Goal: Transaction & Acquisition: Purchase product/service

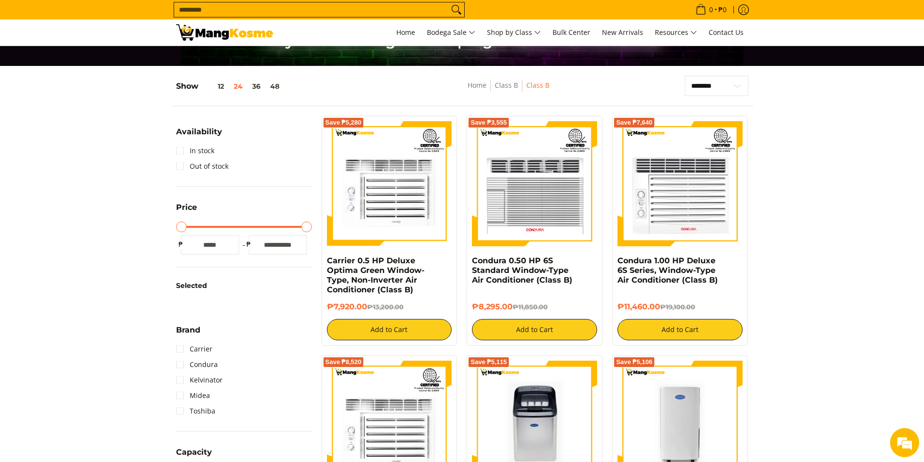
scroll to position [97, 0]
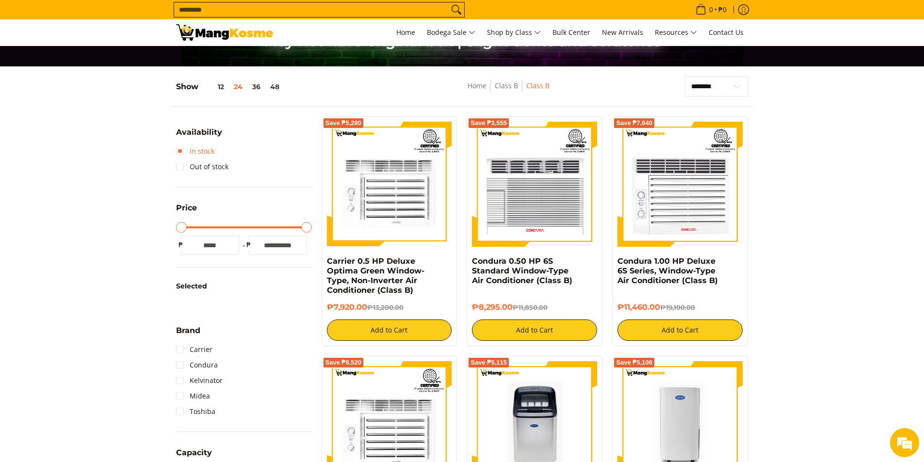
click at [209, 152] on link "In stock" at bounding box center [195, 152] width 38 height 16
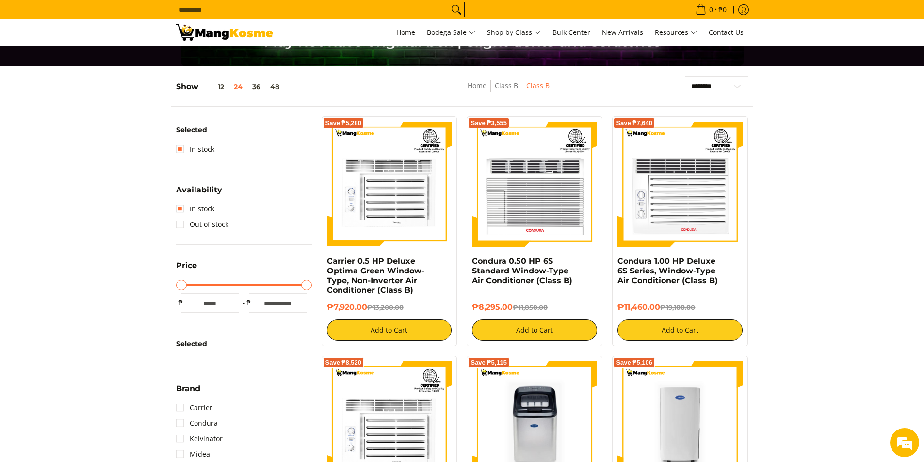
scroll to position [127, 0]
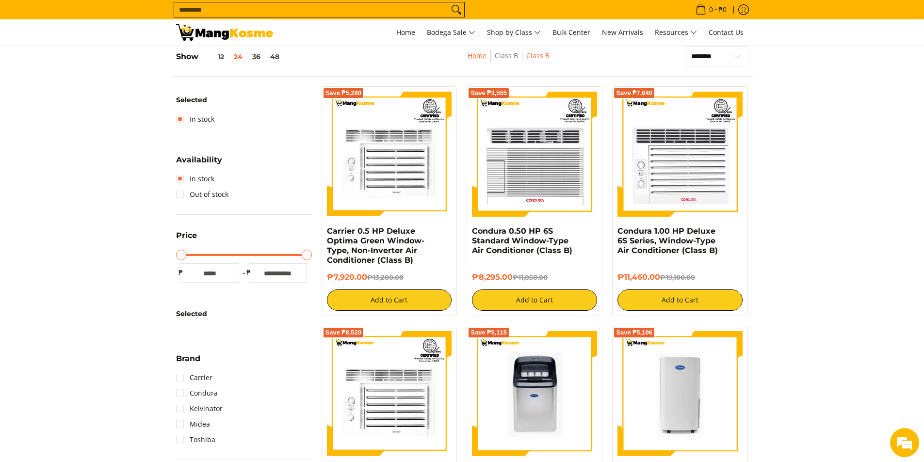
click at [484, 59] on link "Home" at bounding box center [476, 55] width 19 height 9
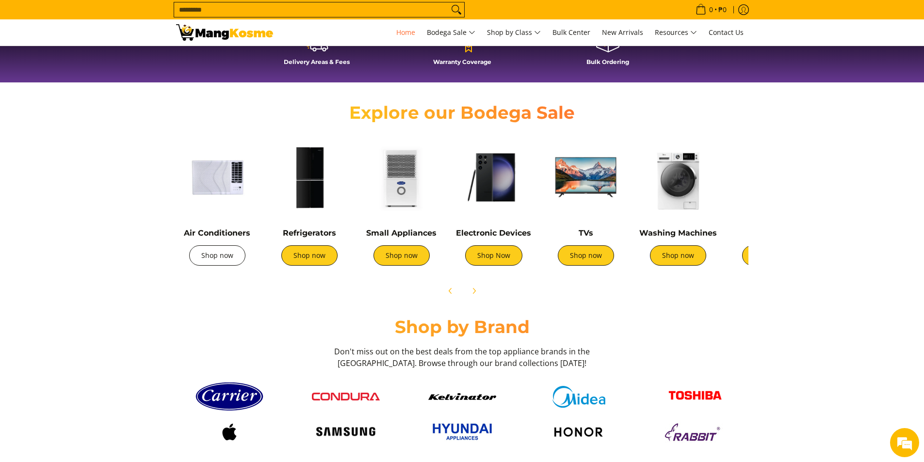
click at [213, 258] on link "Shop now" at bounding box center [217, 255] width 56 height 20
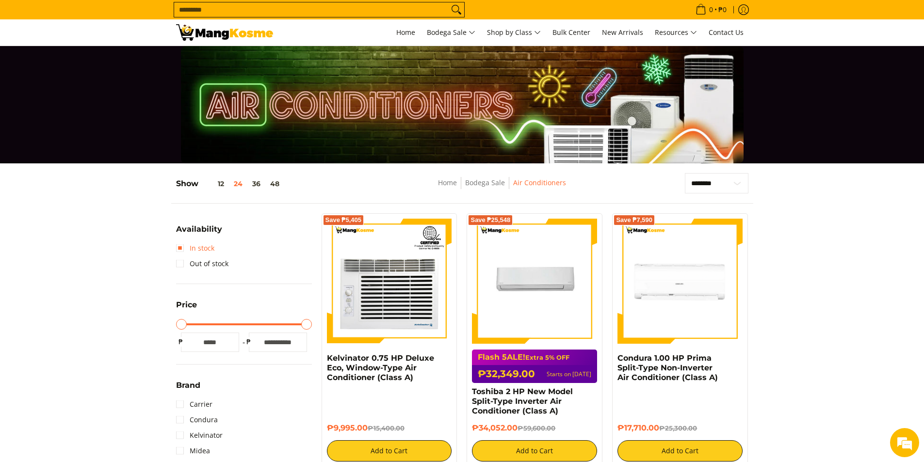
click at [209, 248] on link "In stock" at bounding box center [195, 248] width 38 height 16
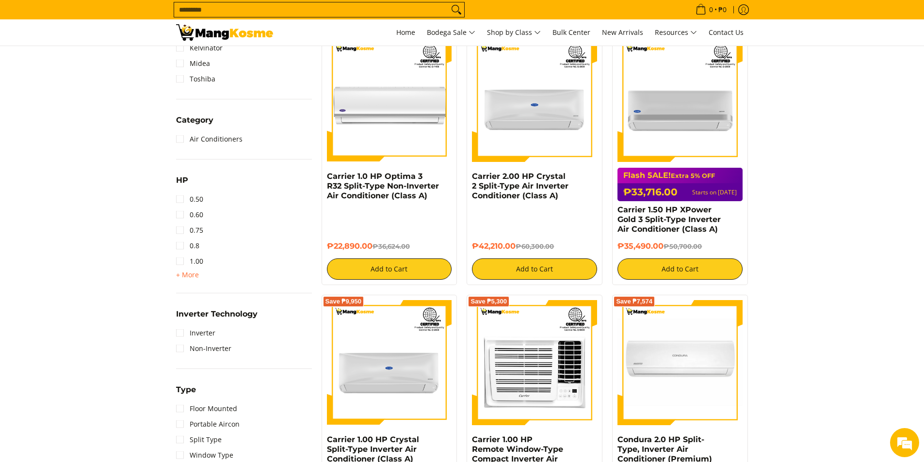
scroll to position [515, 0]
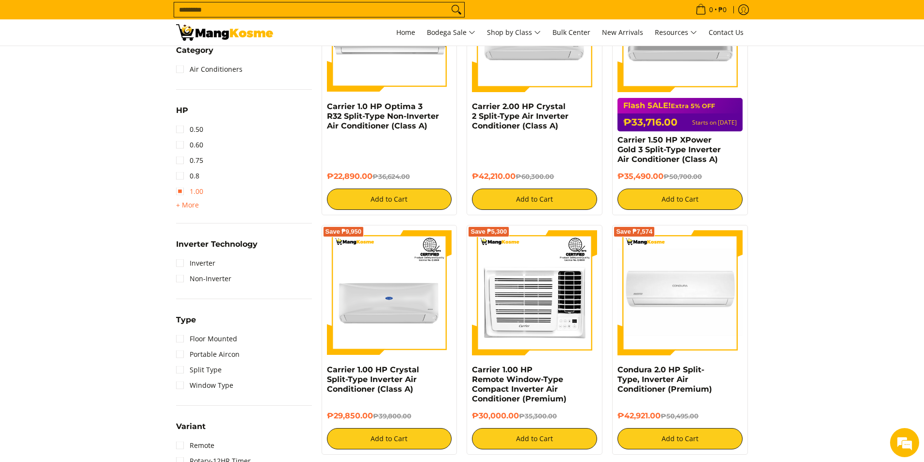
click at [194, 195] on link "1.00" at bounding box center [189, 192] width 27 height 16
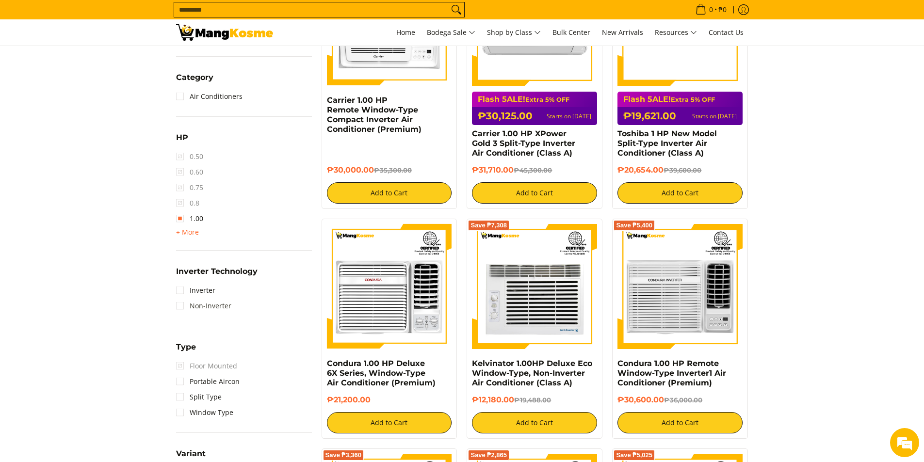
scroll to position [515, 0]
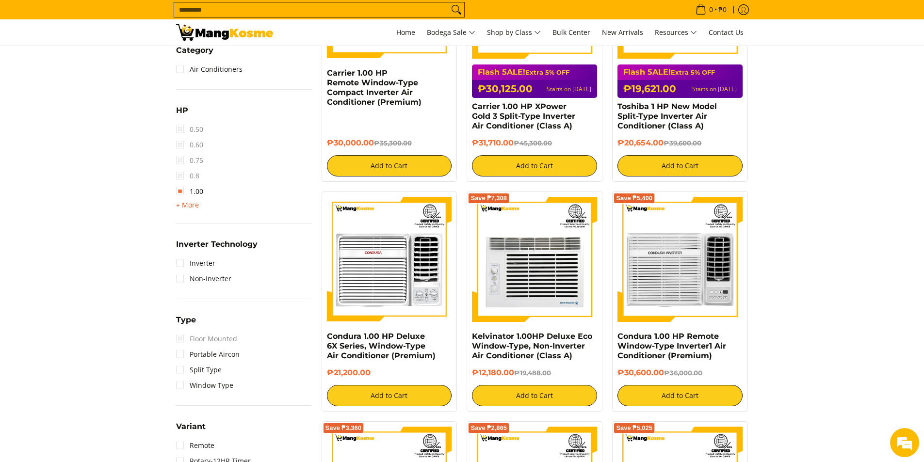
click at [191, 201] on span "+ More" at bounding box center [187, 205] width 23 height 8
click at [181, 207] on span "1.50" at bounding box center [189, 207] width 27 height 16
click at [182, 228] on span "2.00" at bounding box center [189, 223] width 27 height 16
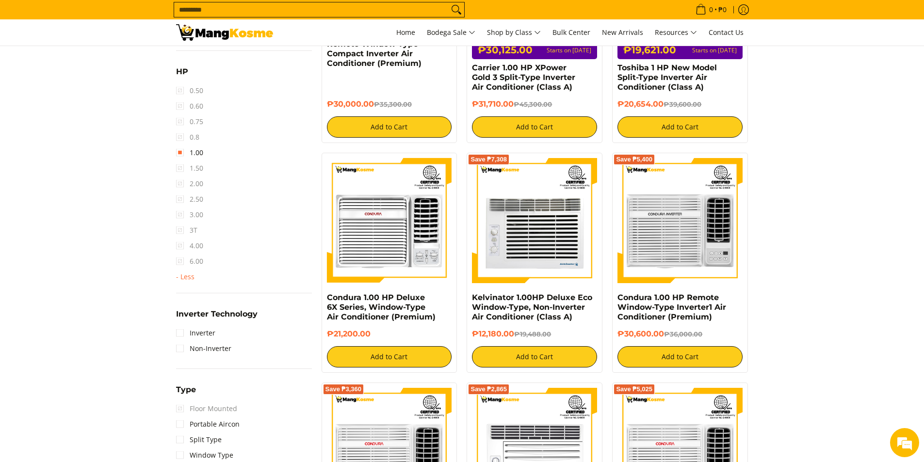
scroll to position [709, 0]
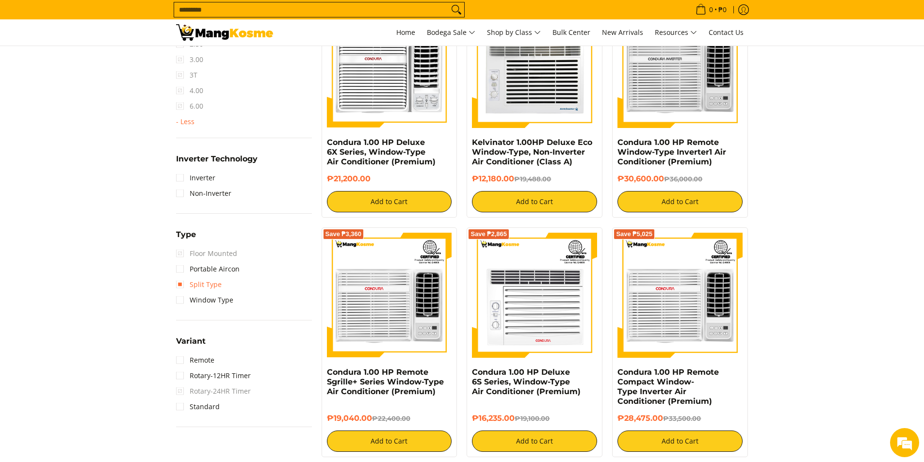
click at [178, 286] on link "Split Type" at bounding box center [199, 285] width 46 height 16
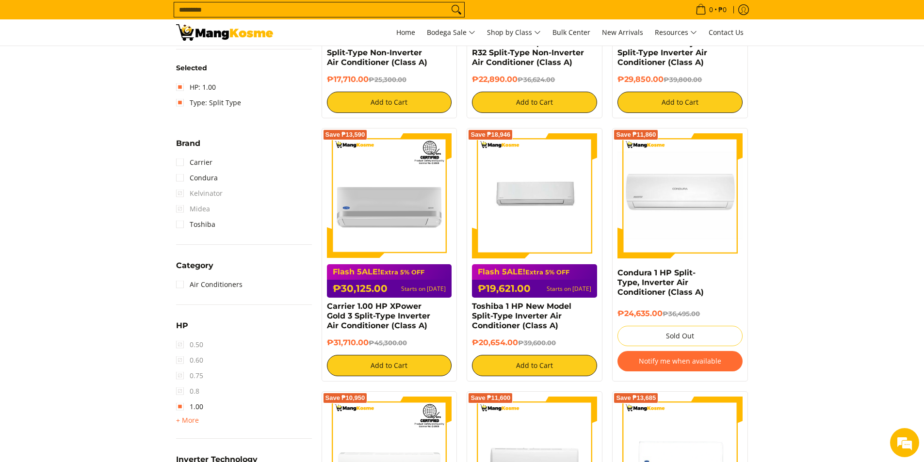
scroll to position [321, 0]
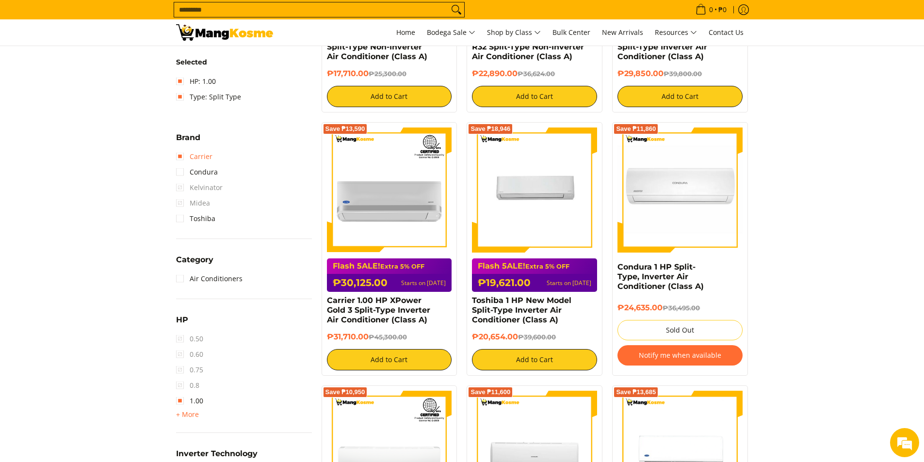
click at [211, 156] on link "Carrier" at bounding box center [194, 157] width 36 height 16
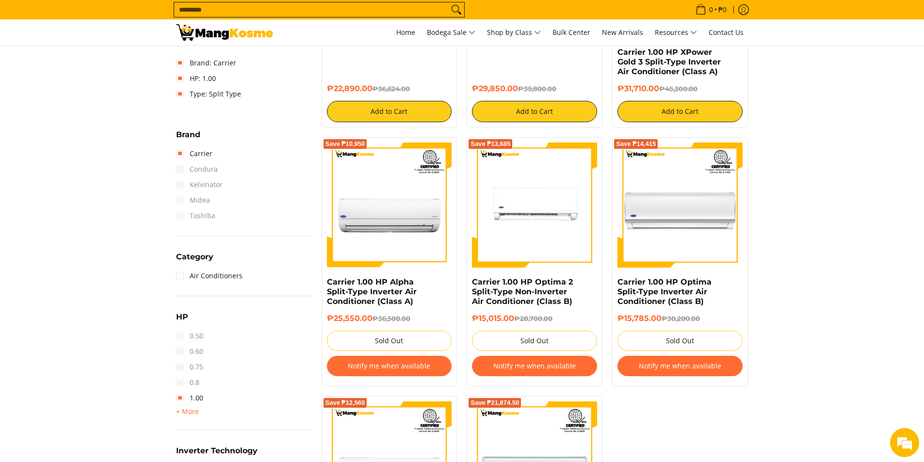
scroll to position [242, 0]
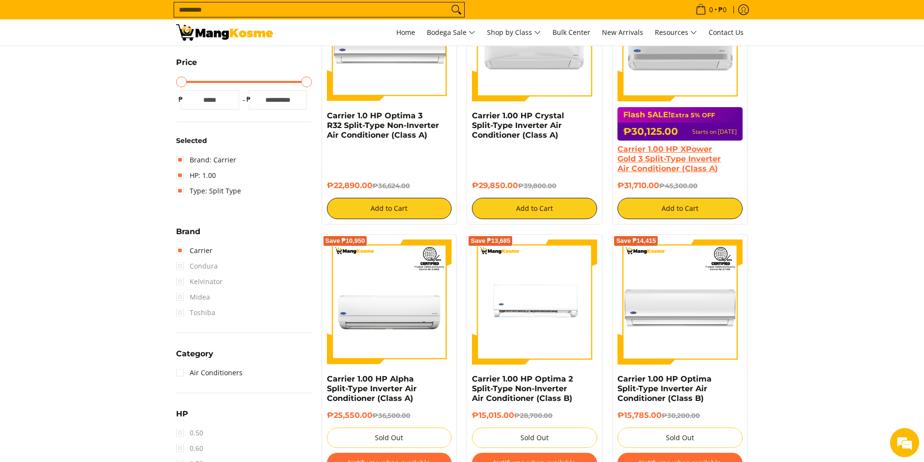
click at [690, 162] on link "Carrier 1.00 HP XPower Gold 3 Split-Type Inverter Air Conditioner (Class A)" at bounding box center [668, 158] width 103 height 29
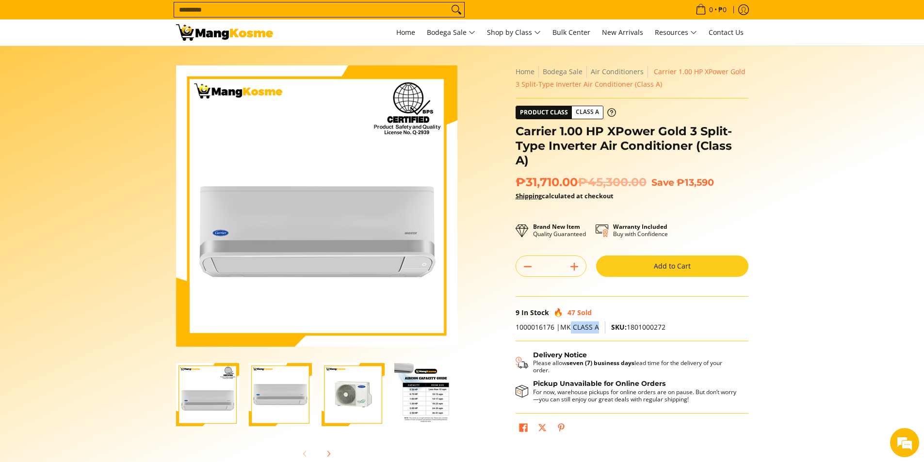
drag, startPoint x: 569, startPoint y: 316, endPoint x: 597, endPoint y: 316, distance: 28.1
click at [597, 321] on p "1000016176 |MK CLASS A SKU: 1801000272" at bounding box center [631, 331] width 233 height 20
drag, startPoint x: 831, startPoint y: 342, endPoint x: 810, endPoint y: 335, distance: 21.9
click at [830, 342] on section "Skip to Main Content Enable zoom Disable zoom Enable zoom Disable zoom Enable z…" at bounding box center [462, 267] width 924 height 443
click at [437, 400] on img "Carrier 1.00 HP XPower Gold 3 Split-Type Inverter Air Conditioner (Class A)-4" at bounding box center [425, 394] width 63 height 63
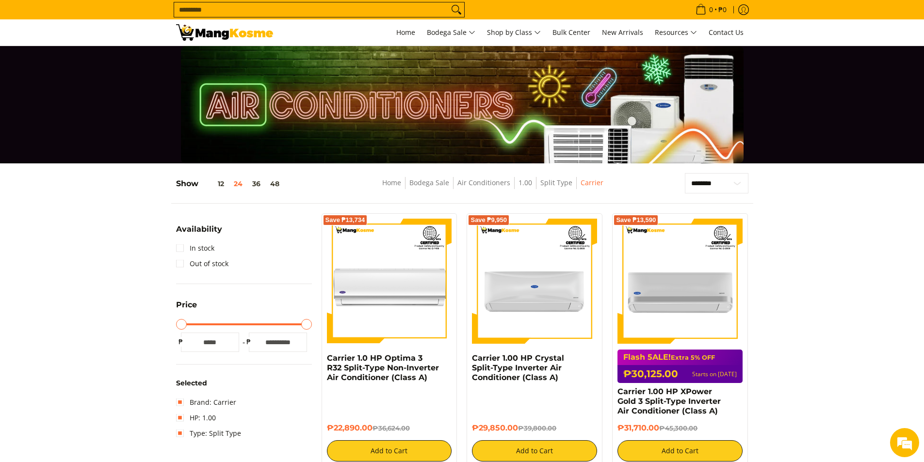
click at [191, 34] on img at bounding box center [224, 32] width 97 height 16
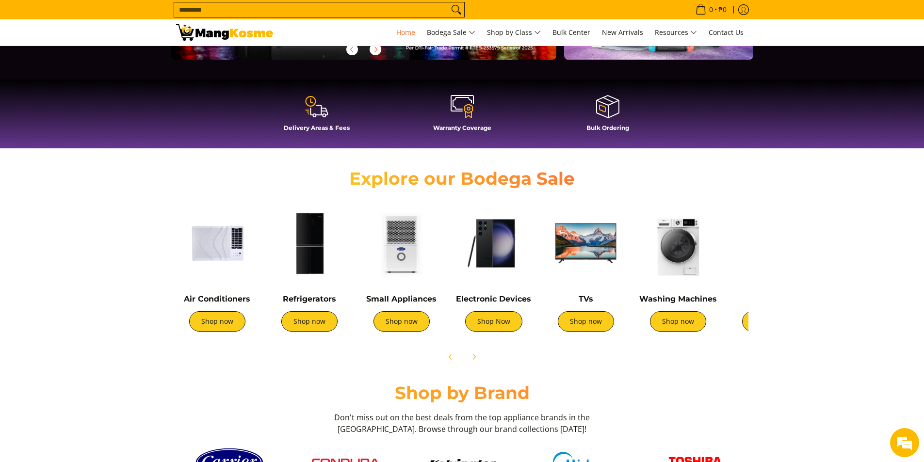
scroll to position [242, 0]
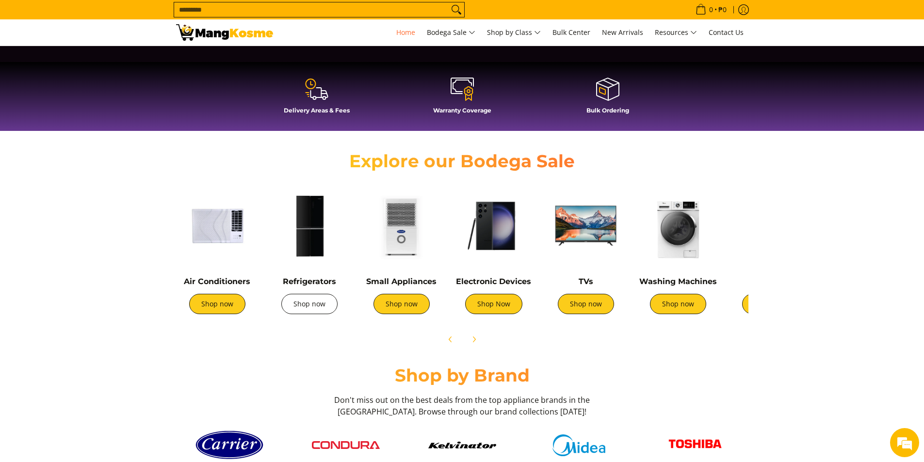
click at [295, 303] on link "Shop now" at bounding box center [309, 304] width 56 height 20
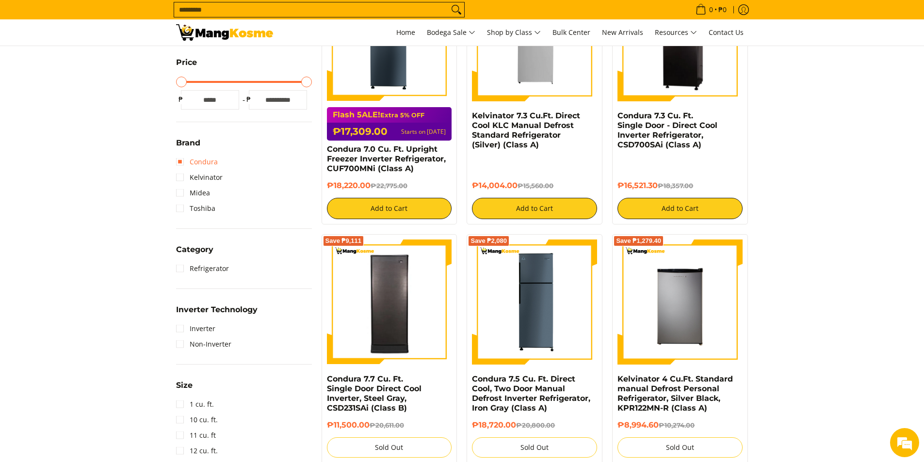
click at [205, 166] on link "Condura" at bounding box center [197, 162] width 42 height 16
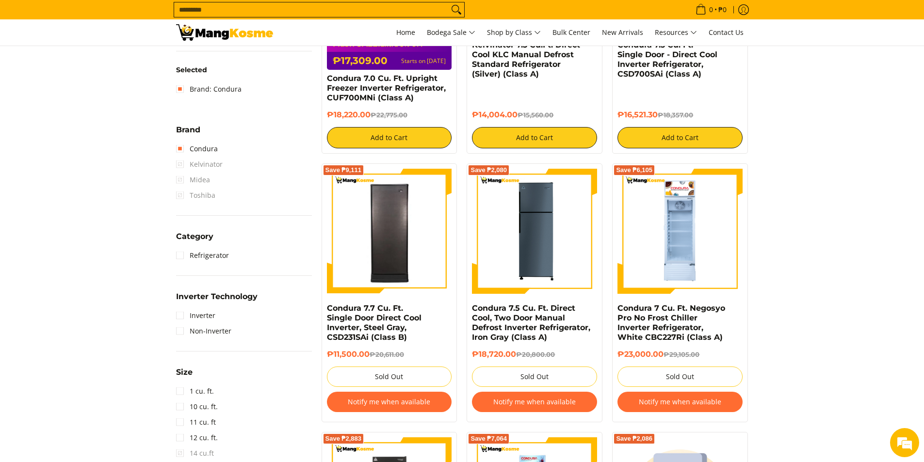
scroll to position [369, 0]
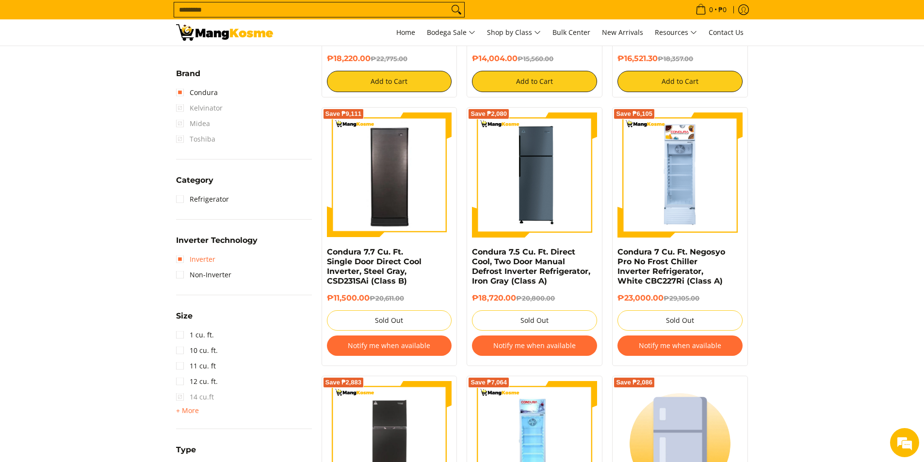
click at [176, 262] on link "Inverter" at bounding box center [195, 260] width 39 height 16
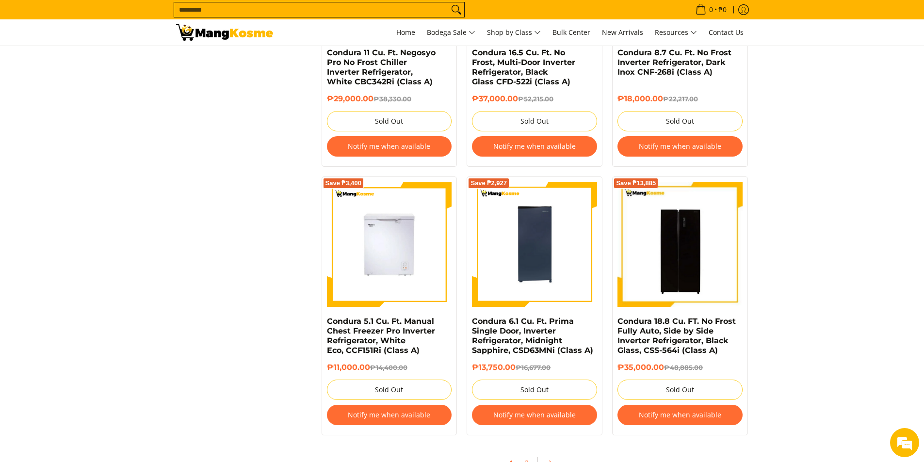
scroll to position [1921, 0]
